Goal: Obtain resource: Obtain resource

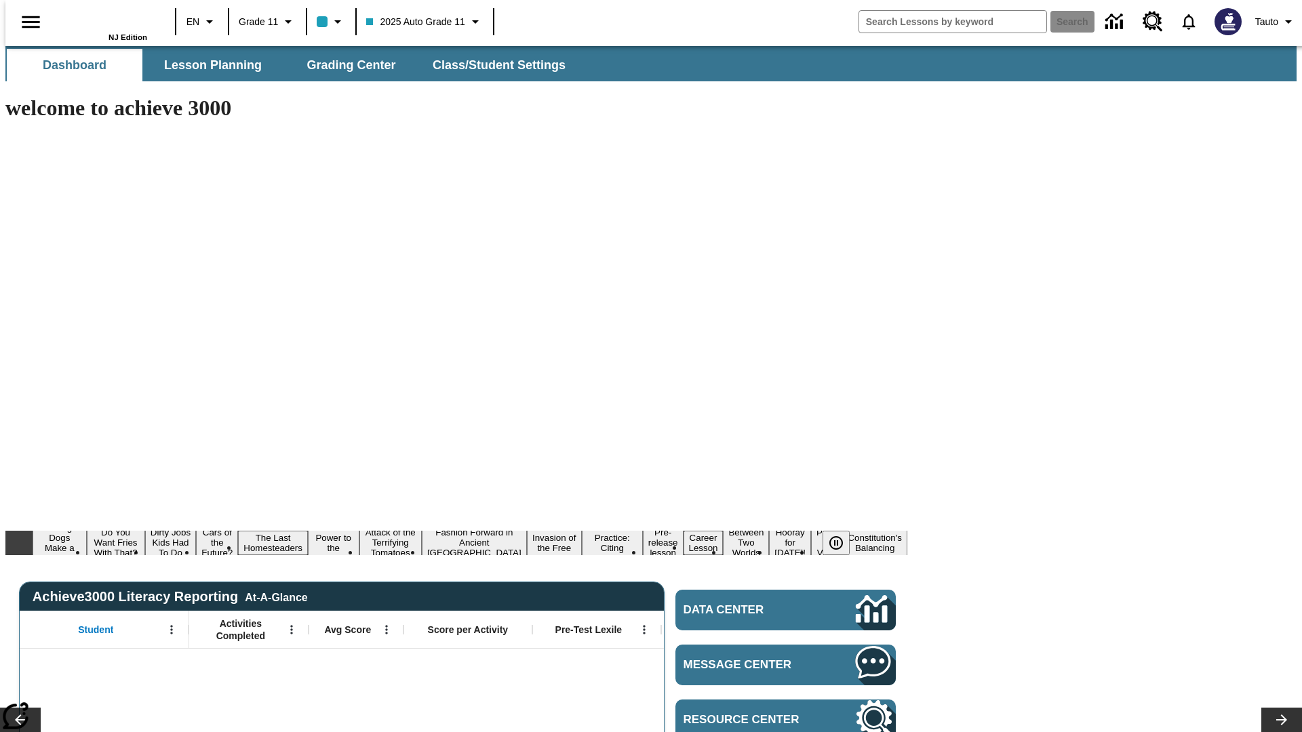
type input "-1"
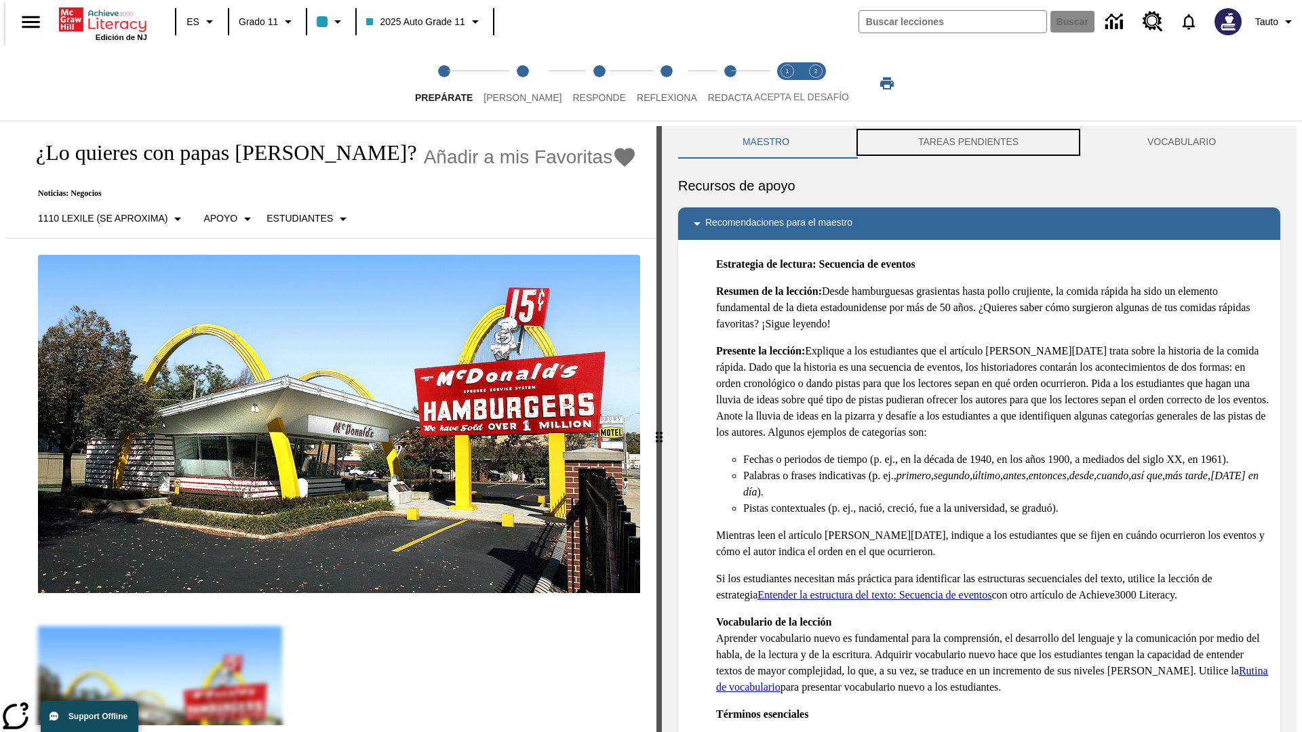
click at [968, 142] on button "TAREAS PENDIENTES" at bounding box center [968, 142] width 229 height 33
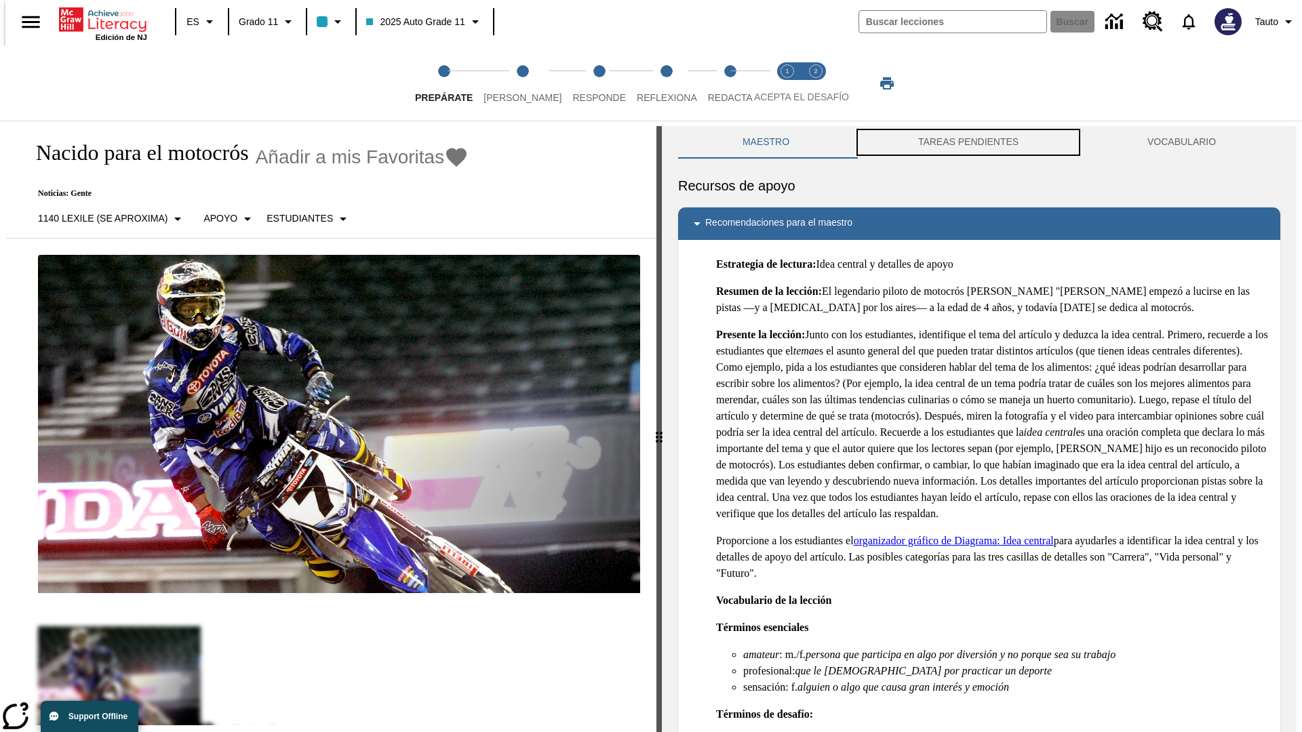
click at [968, 142] on button "TAREAS PENDIENTES" at bounding box center [968, 142] width 229 height 33
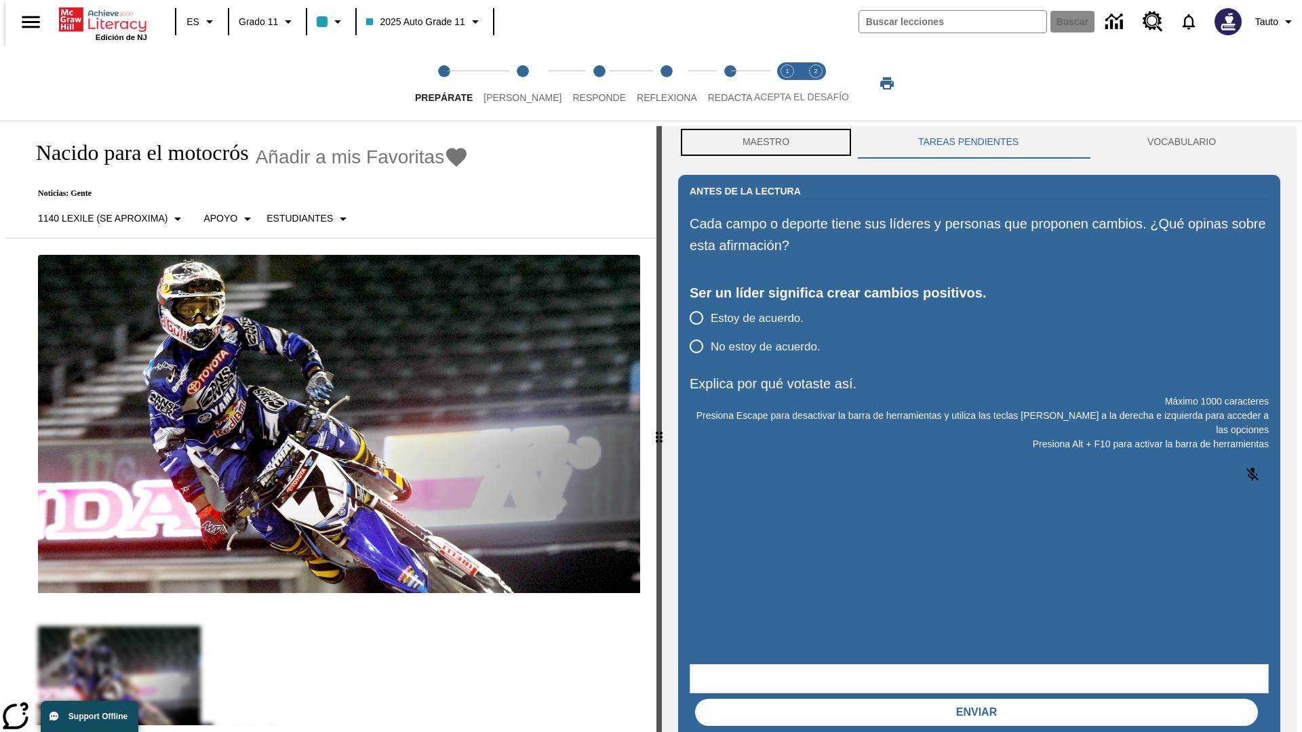
scroll to position [1, 0]
click at [762, 142] on button "Maestro" at bounding box center [766, 141] width 176 height 33
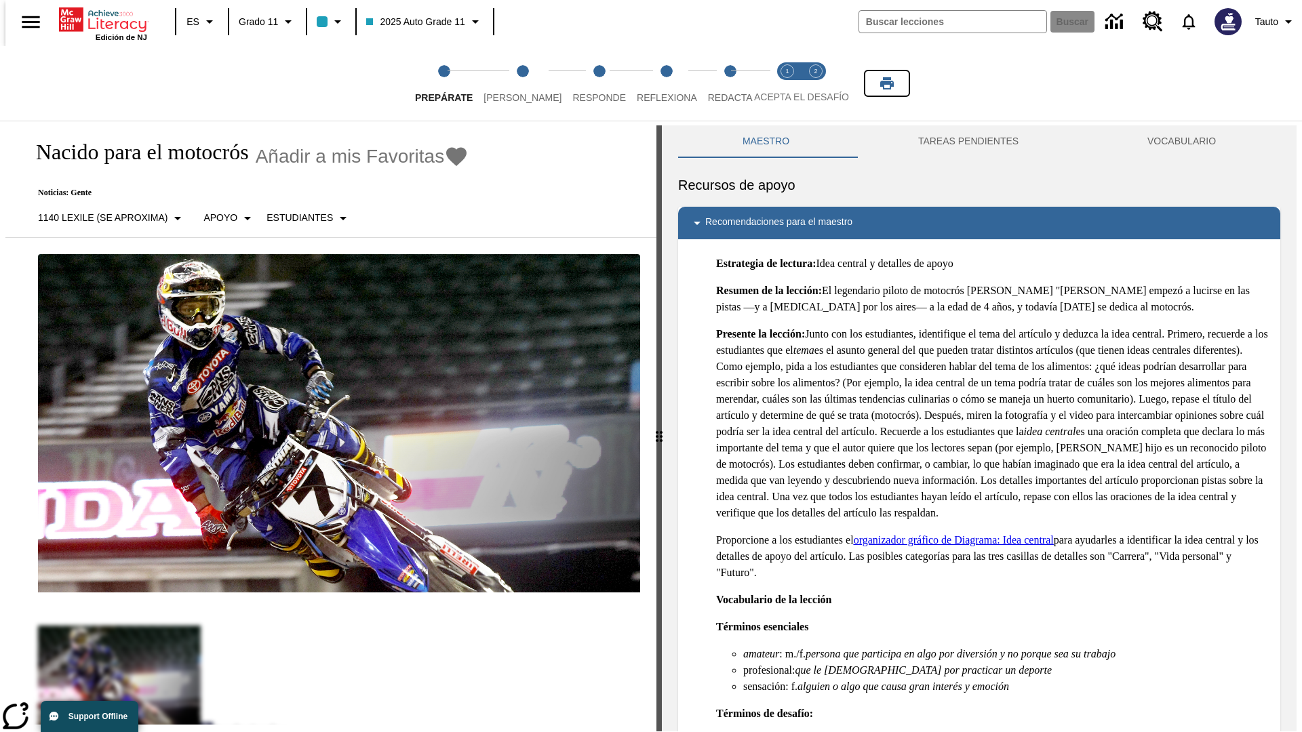
click at [887, 83] on icon "Imprimir" at bounding box center [887, 83] width 14 height 12
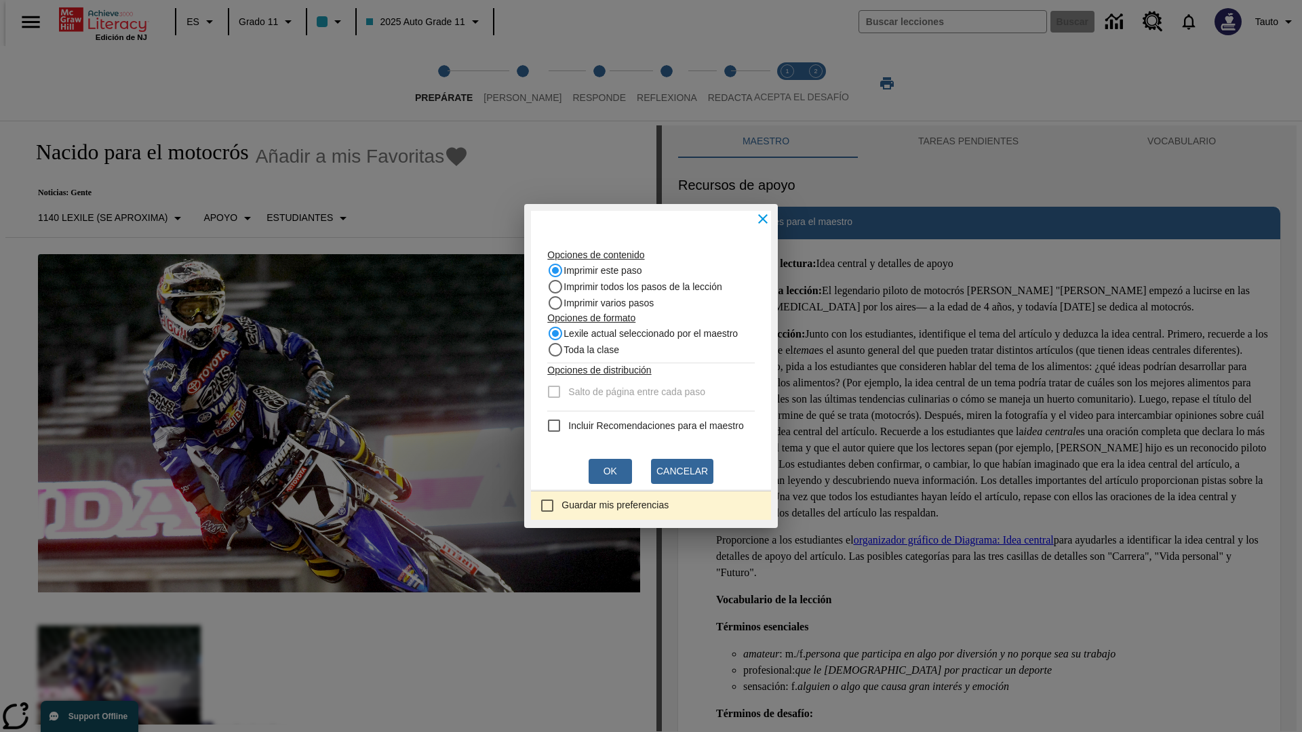
click at [546, 426] on recommendation "Incluir Recomendaciones para el maestro" at bounding box center [554, 426] width 16 height 16
checkbox recommendation "true"
click at [610, 471] on button "Ok" at bounding box center [610, 471] width 43 height 25
